Goal: Check status: Check status

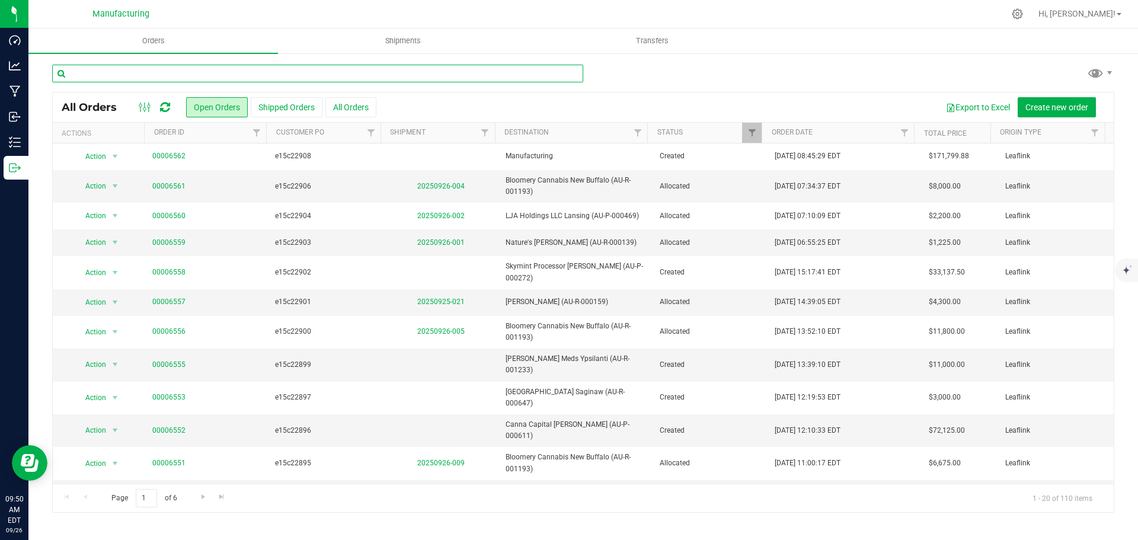
click at [119, 74] on input "text" at bounding box center [317, 74] width 531 height 18
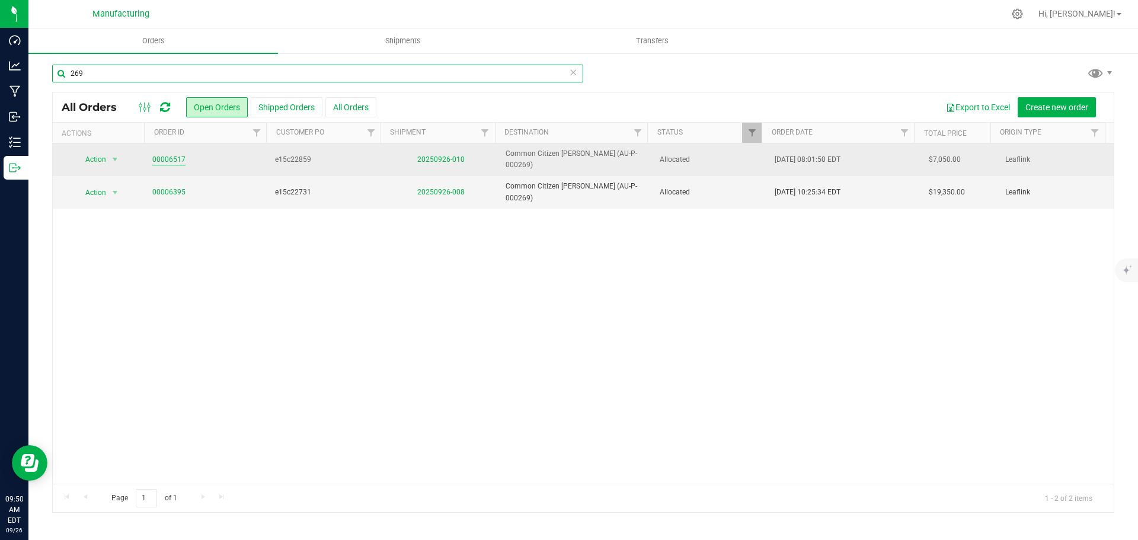
type input "269"
click at [164, 156] on link "00006517" at bounding box center [168, 159] width 33 height 11
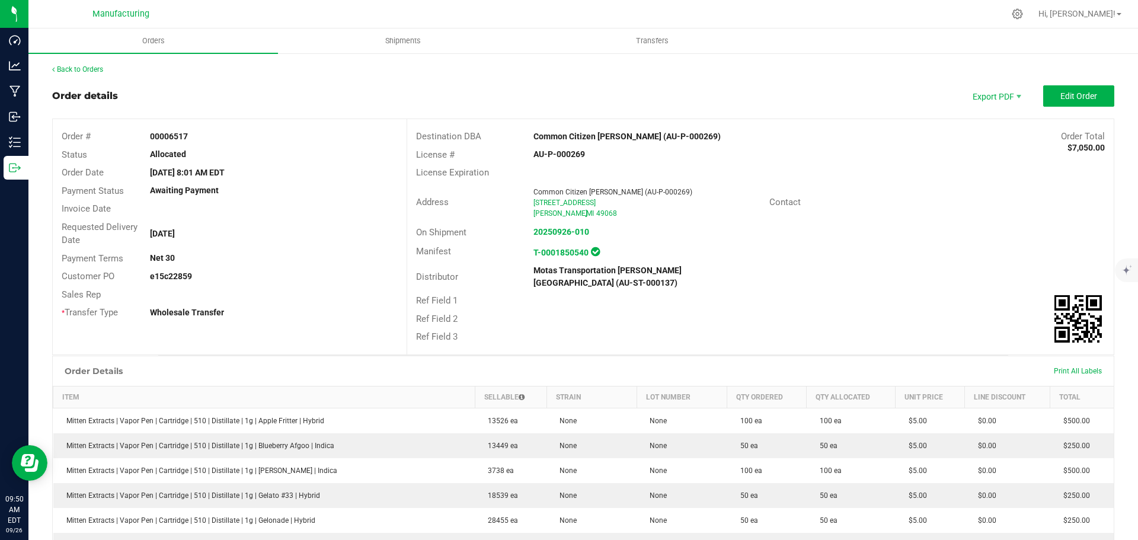
click at [596, 139] on strong "Common Citizen [PERSON_NAME] (AU-P-000269)" at bounding box center [627, 136] width 187 height 9
click at [596, 138] on strong "Common Citizen [PERSON_NAME] (AU-P-000269)" at bounding box center [627, 136] width 187 height 9
click at [596, 130] on div "Common Citizen [PERSON_NAME] (AU-P-000269)" at bounding box center [672, 136] width 295 height 12
click at [595, 136] on strong "Common Citizen [PERSON_NAME] (AU-P-000269)" at bounding box center [627, 136] width 187 height 9
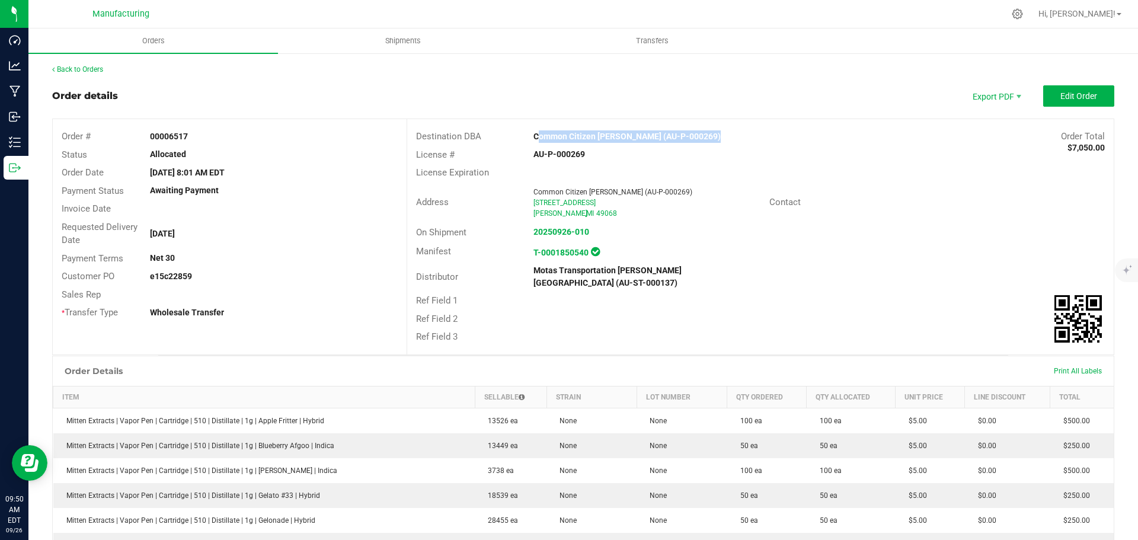
click at [595, 136] on strong "Common Citizen [PERSON_NAME] (AU-P-000269)" at bounding box center [627, 136] width 187 height 9
drag, startPoint x: 595, startPoint y: 136, endPoint x: 662, endPoint y: 138, distance: 67.6
click at [665, 139] on strong "Common Citizen [PERSON_NAME] (AU-P-000269)" at bounding box center [627, 136] width 187 height 9
